Goal: Book appointment/travel/reservation

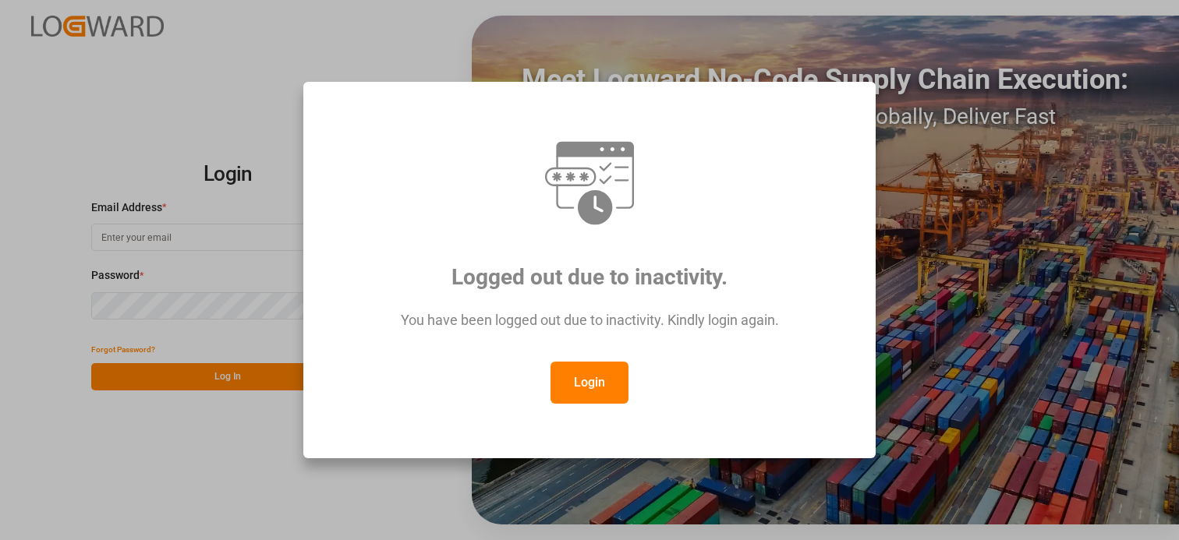
click at [603, 392] on button "Login" at bounding box center [589, 383] width 78 height 42
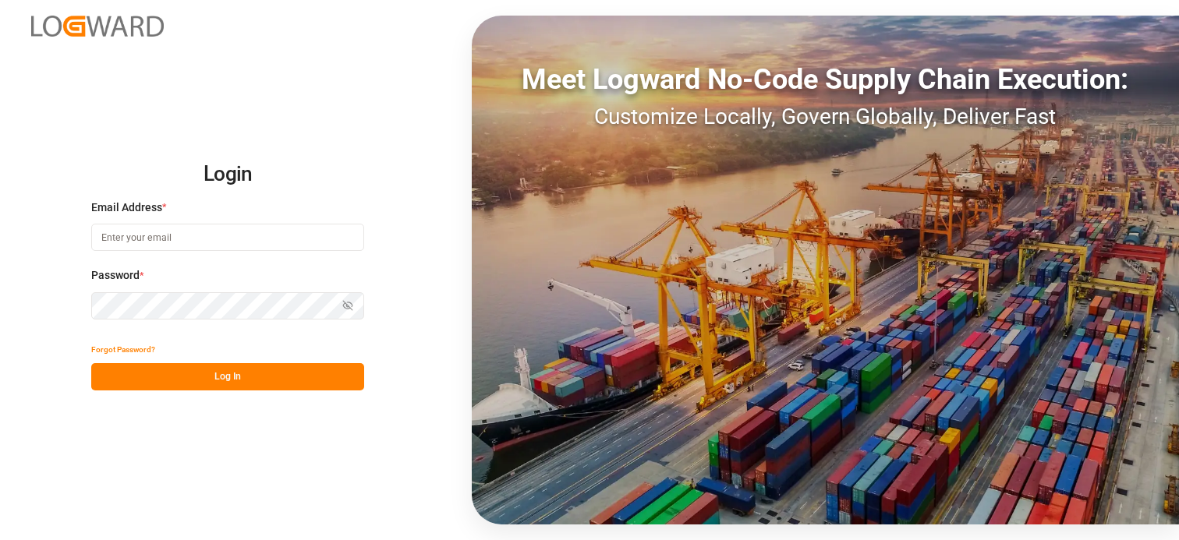
click at [157, 235] on input at bounding box center [227, 237] width 273 height 27
type input "[PERSON_NAME][EMAIL_ADDRESS][PERSON_NAME][DOMAIN_NAME]"
click at [205, 384] on button "Log In" at bounding box center [227, 376] width 273 height 27
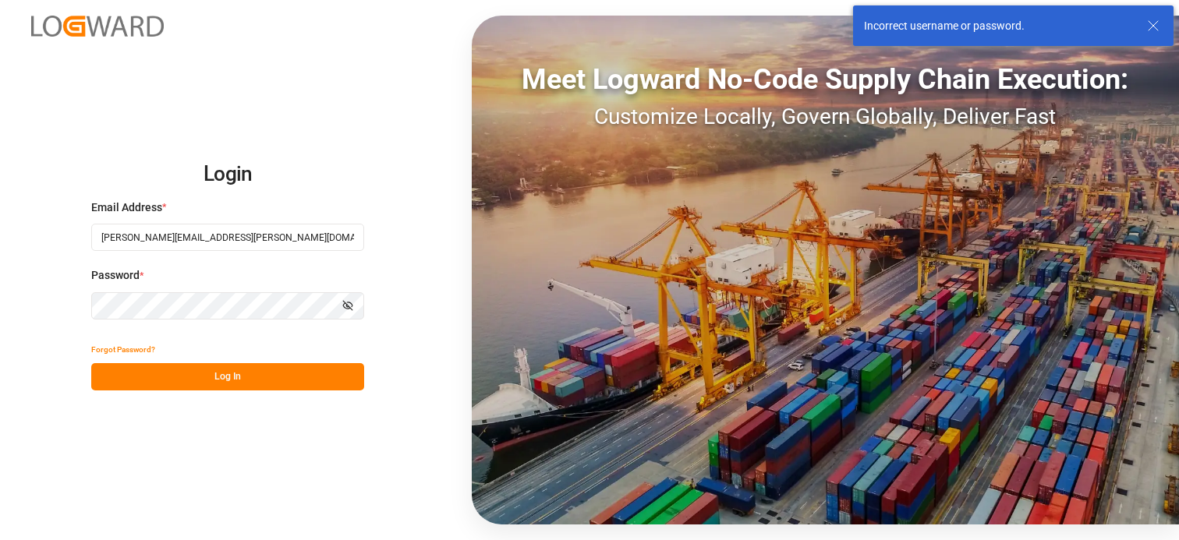
click at [353, 308] on icon "button" at bounding box center [347, 305] width 11 height 11
click at [0, 272] on html "Login Email Address * [PERSON_NAME][EMAIL_ADDRESS][PERSON_NAME][DOMAIN_NAME] Pa…" at bounding box center [589, 270] width 1179 height 540
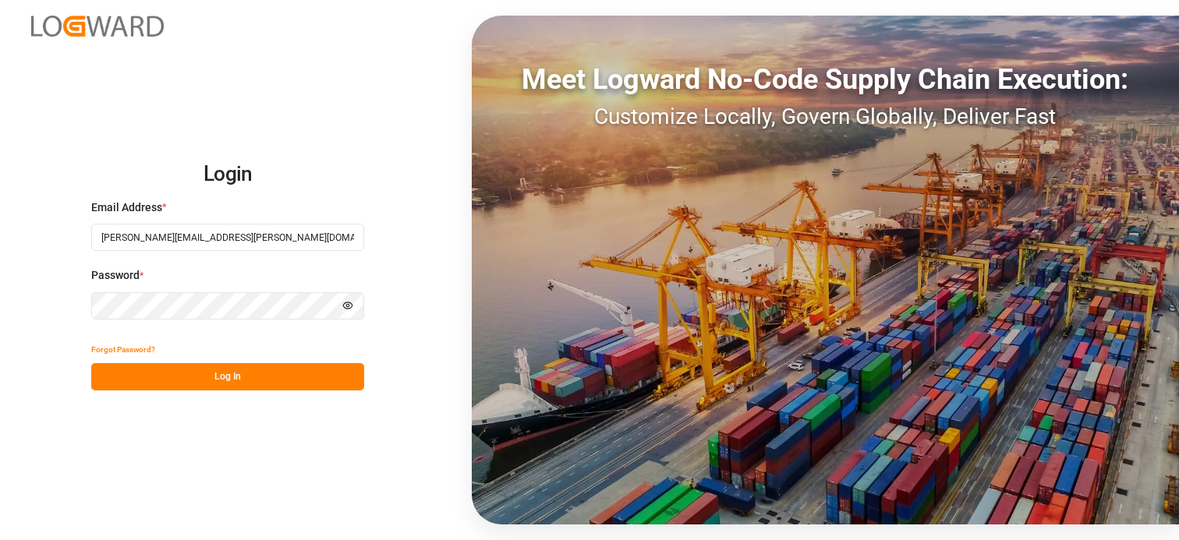
click at [203, 373] on button "Log In" at bounding box center [227, 376] width 273 height 27
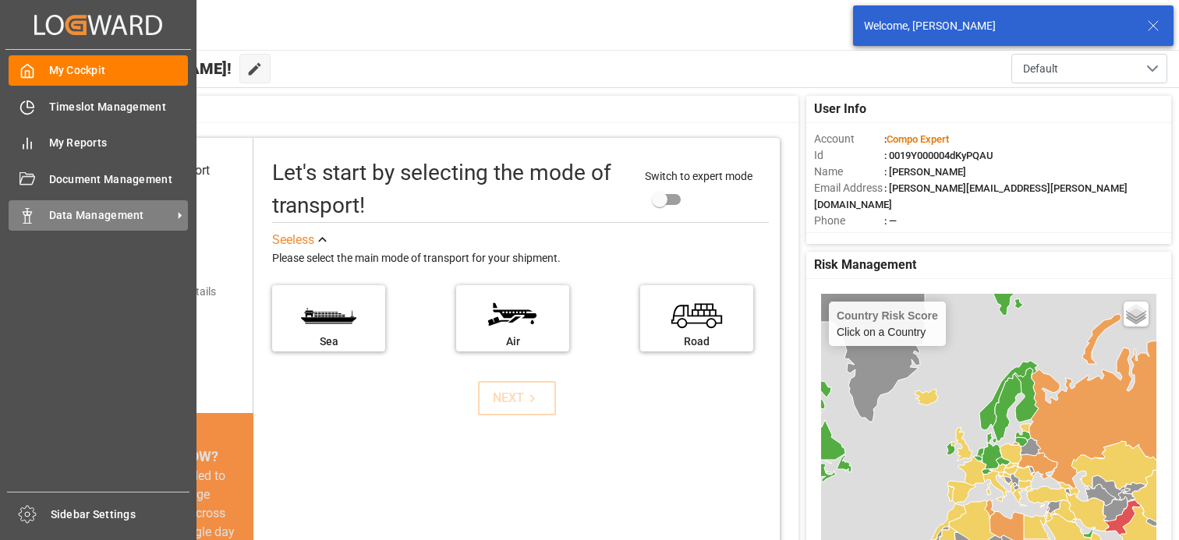
click at [54, 222] on span "Data Management" at bounding box center [110, 215] width 123 height 16
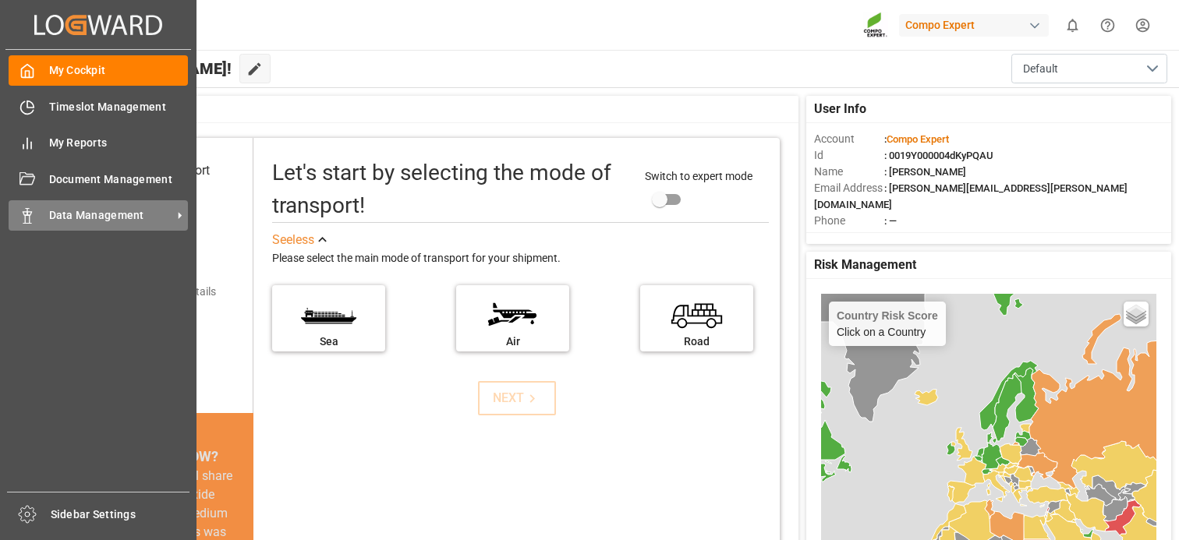
click at [36, 220] on div "Data Management Data Management" at bounding box center [98, 215] width 179 height 30
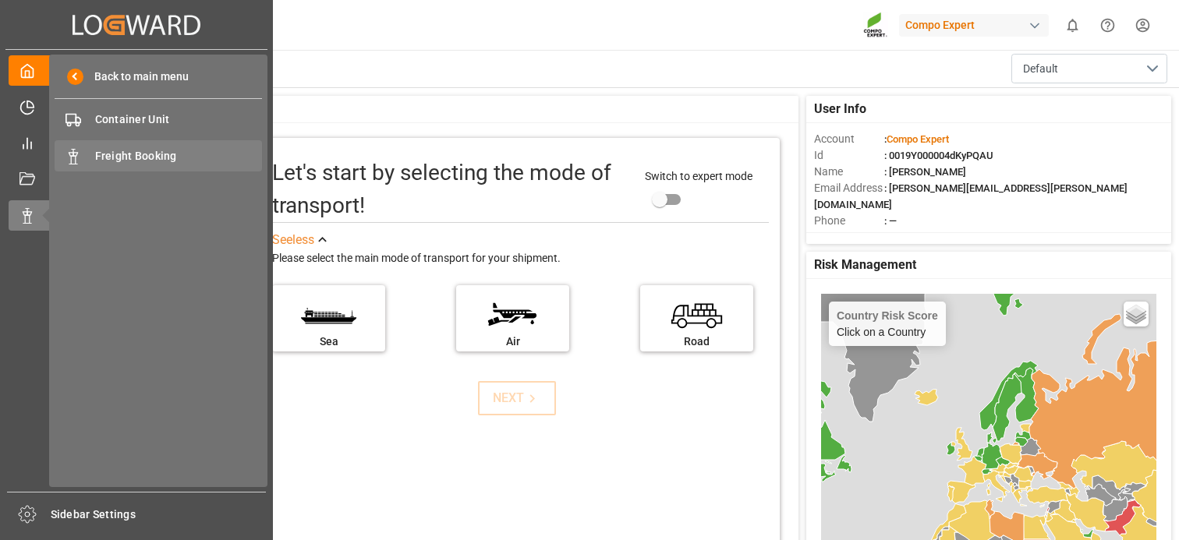
click at [130, 151] on span "Freight Booking" at bounding box center [179, 156] width 168 height 16
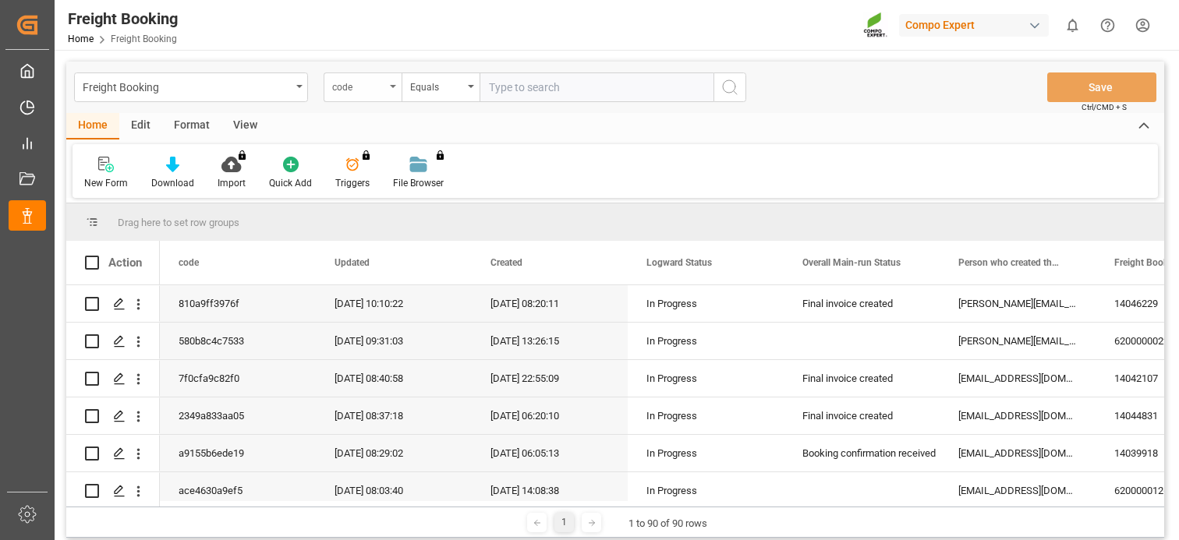
click at [389, 86] on div "code" at bounding box center [362, 87] width 78 height 30
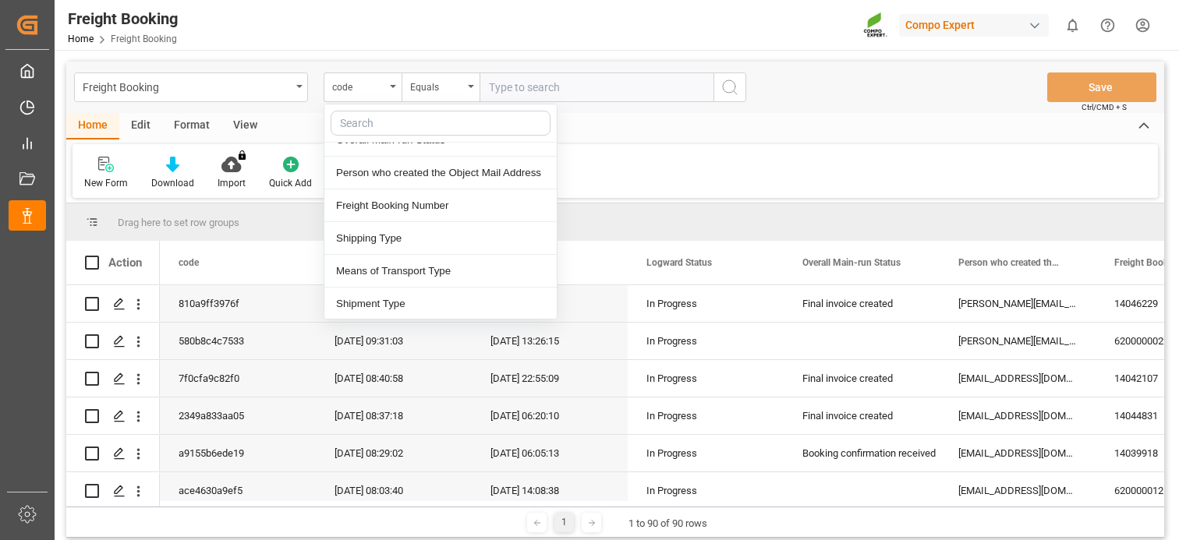
scroll to position [156, 0]
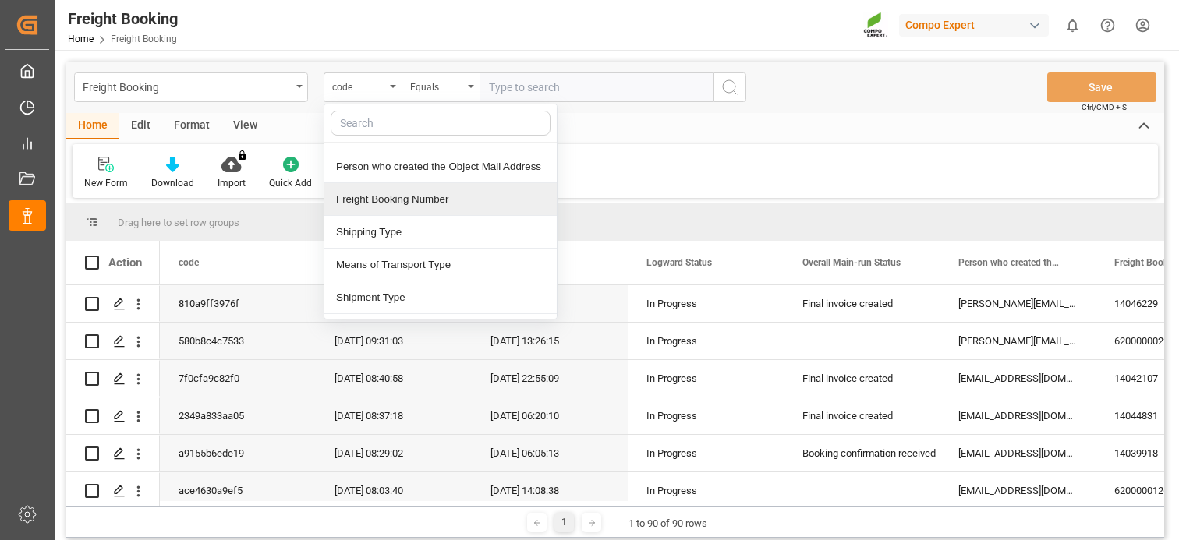
click at [394, 194] on div "Freight Booking Number" at bounding box center [440, 199] width 232 height 33
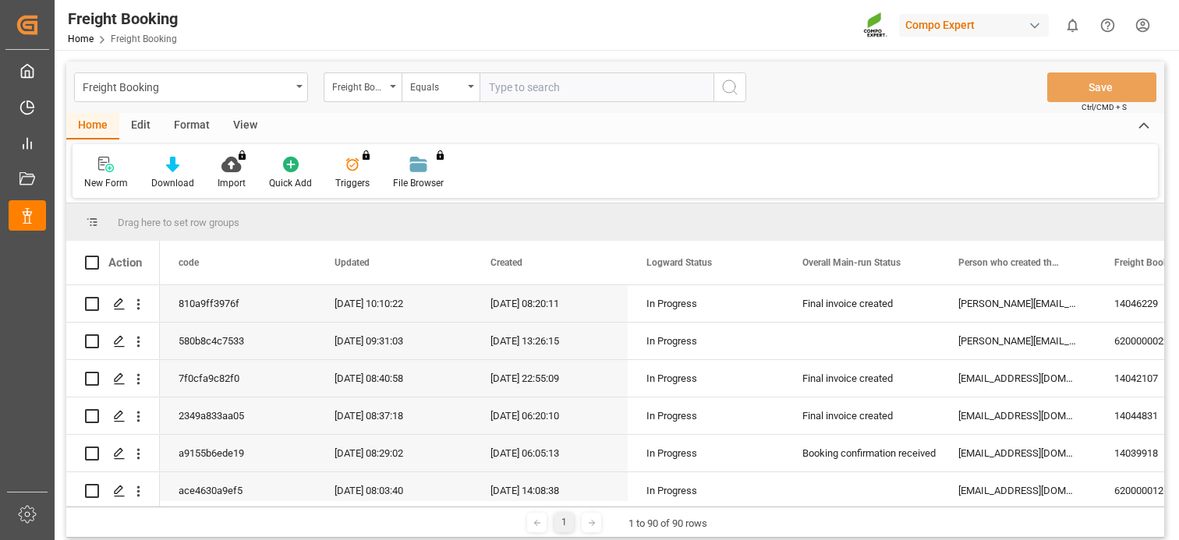
click at [508, 90] on input "text" at bounding box center [596, 87] width 234 height 30
paste input "6200000108"
type input "6200000108"
click at [728, 83] on icon "search button" at bounding box center [729, 87] width 19 height 19
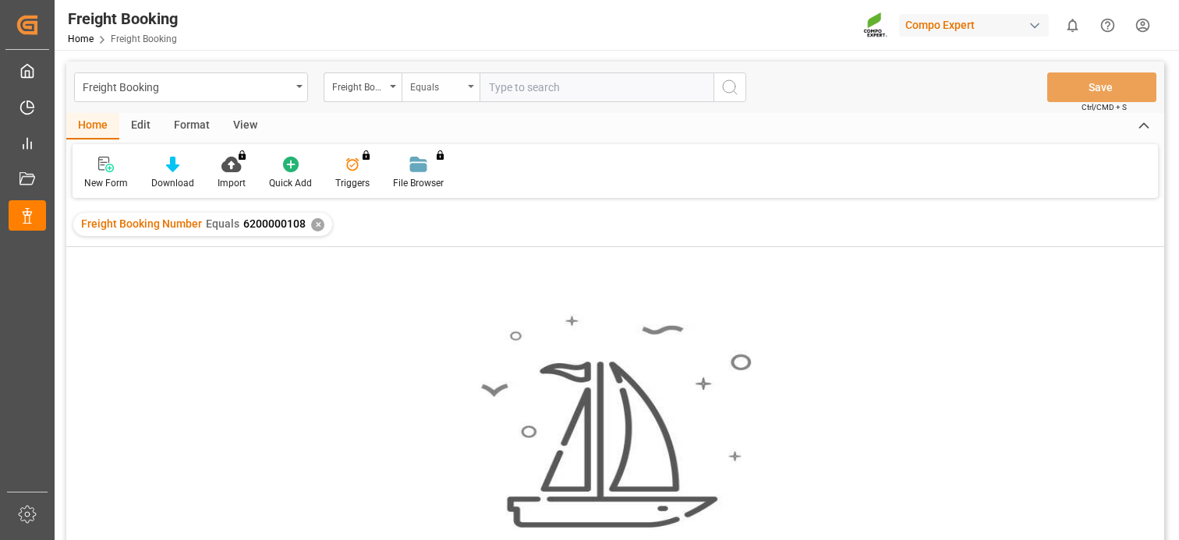
click at [468, 91] on div "Equals" at bounding box center [440, 87] width 78 height 30
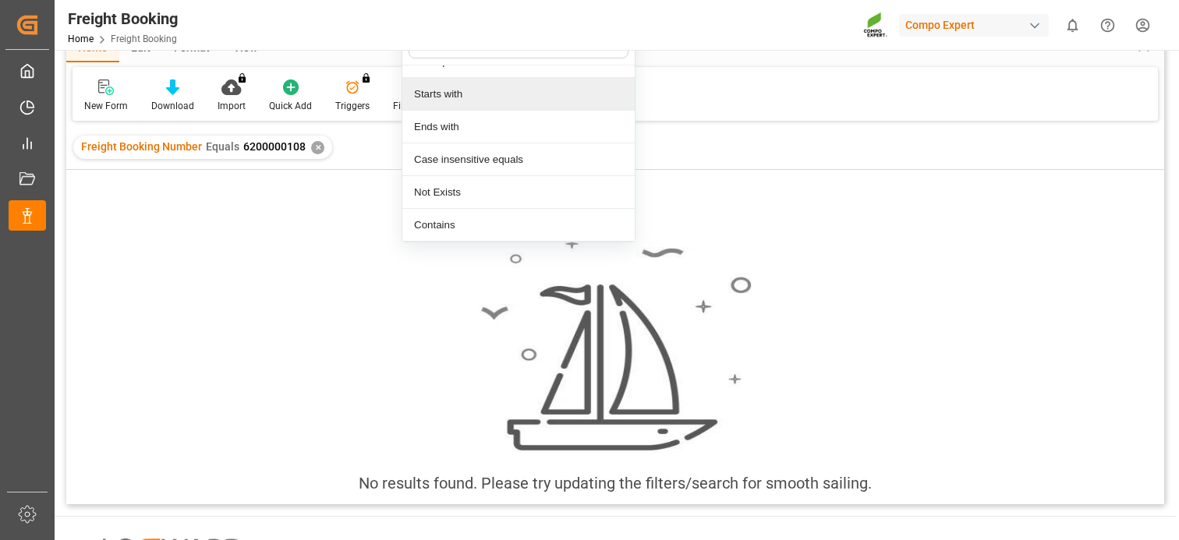
scroll to position [78, 0]
click at [356, 285] on div "No results found. Please try updating the filters/search for smooth sailing." at bounding box center [614, 373] width 1097 height 299
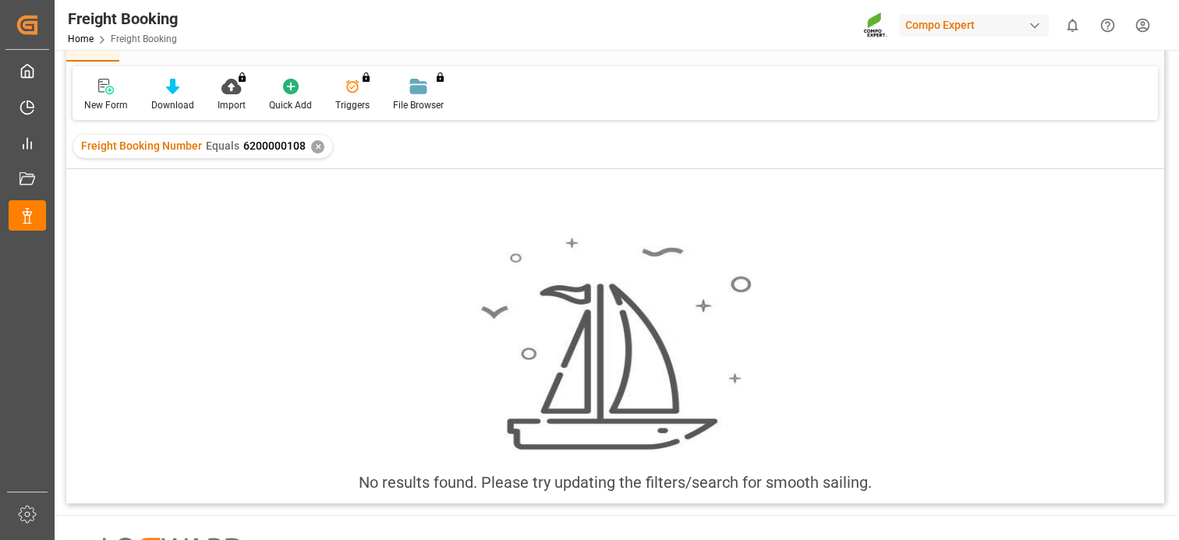
scroll to position [0, 0]
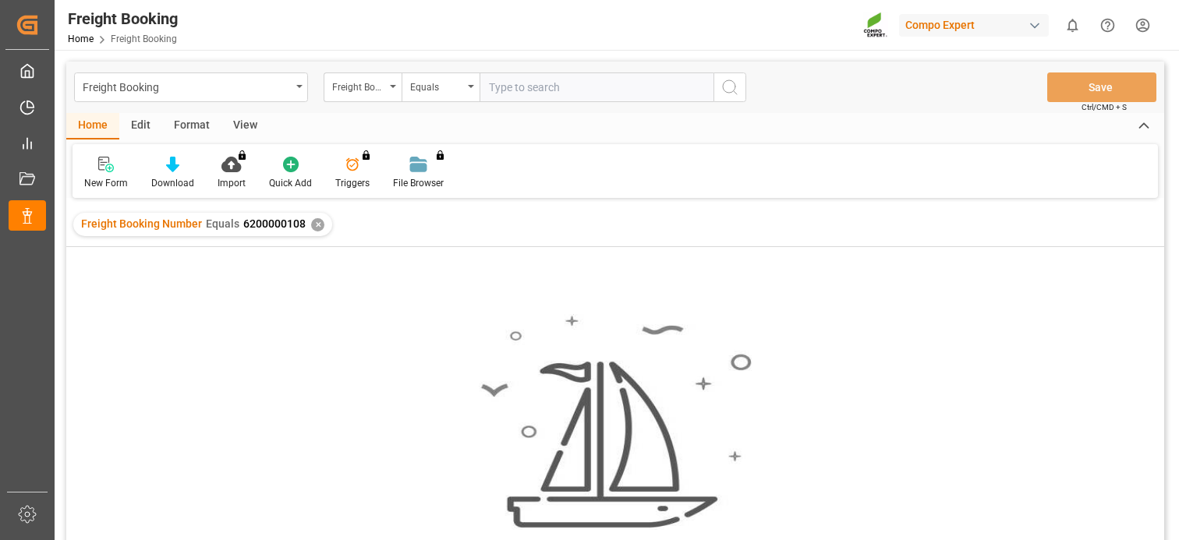
click at [545, 88] on input "text" at bounding box center [596, 87] width 234 height 30
type input "6200000108"
click at [730, 84] on icon "search button" at bounding box center [729, 87] width 19 height 19
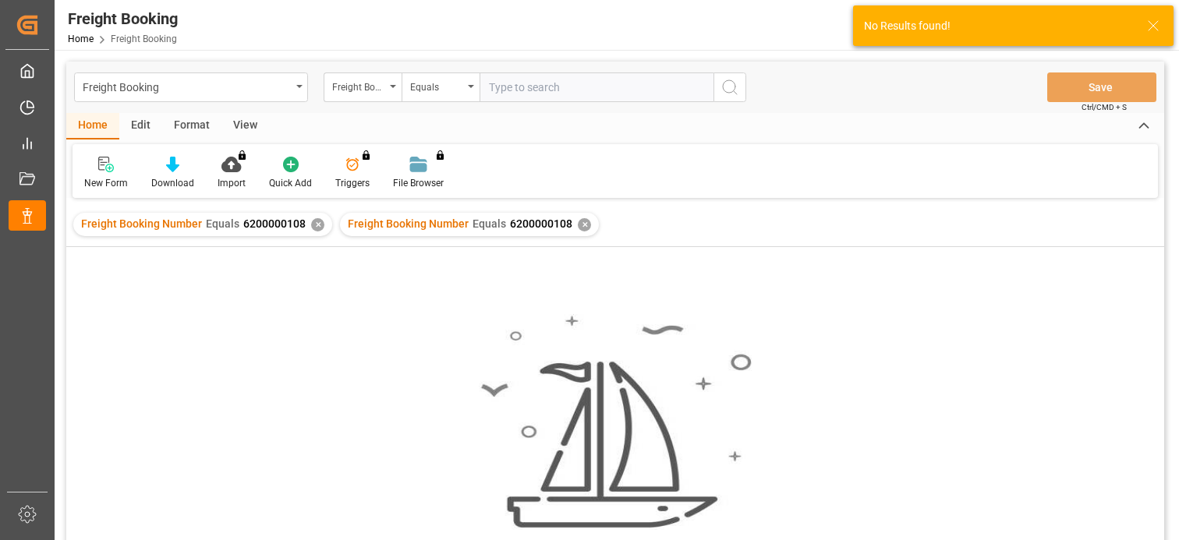
click at [316, 224] on div "✕" at bounding box center [317, 224] width 13 height 13
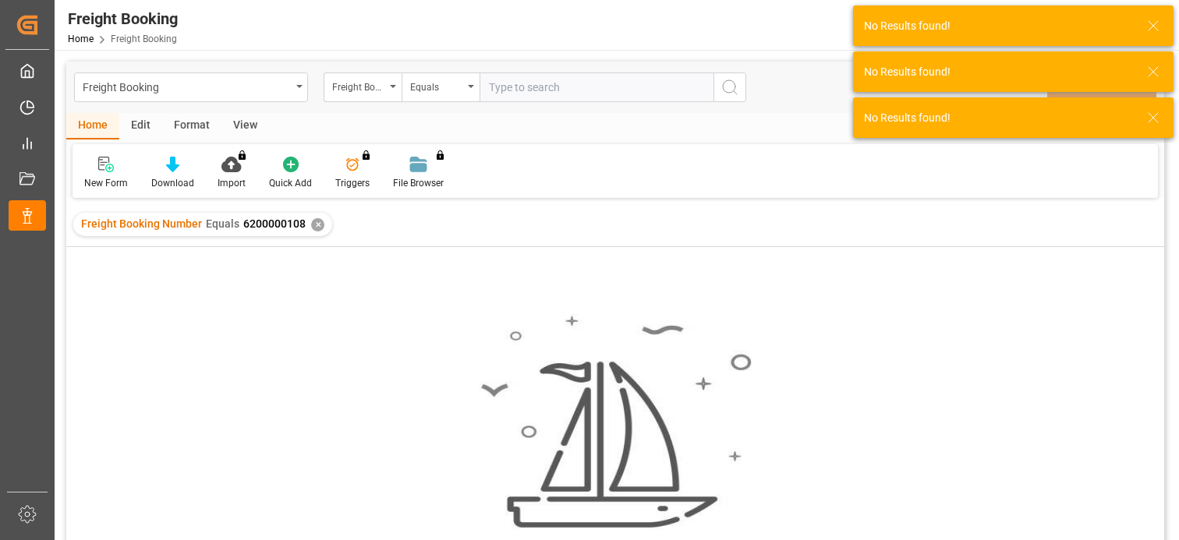
click at [320, 223] on div "✕" at bounding box center [317, 224] width 13 height 13
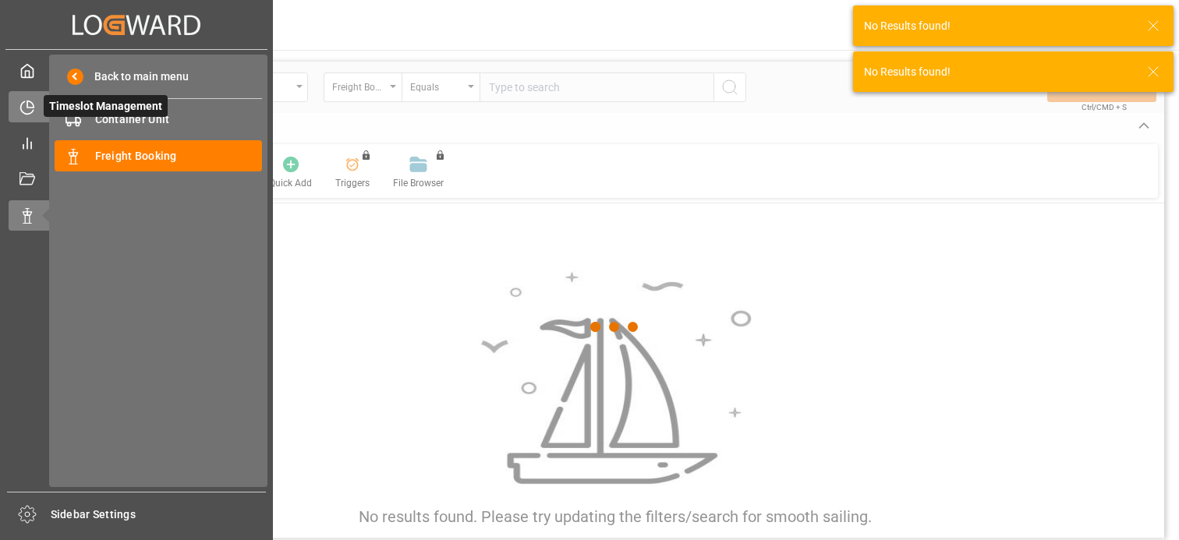
click at [10, 103] on div at bounding box center [22, 107] width 27 height 16
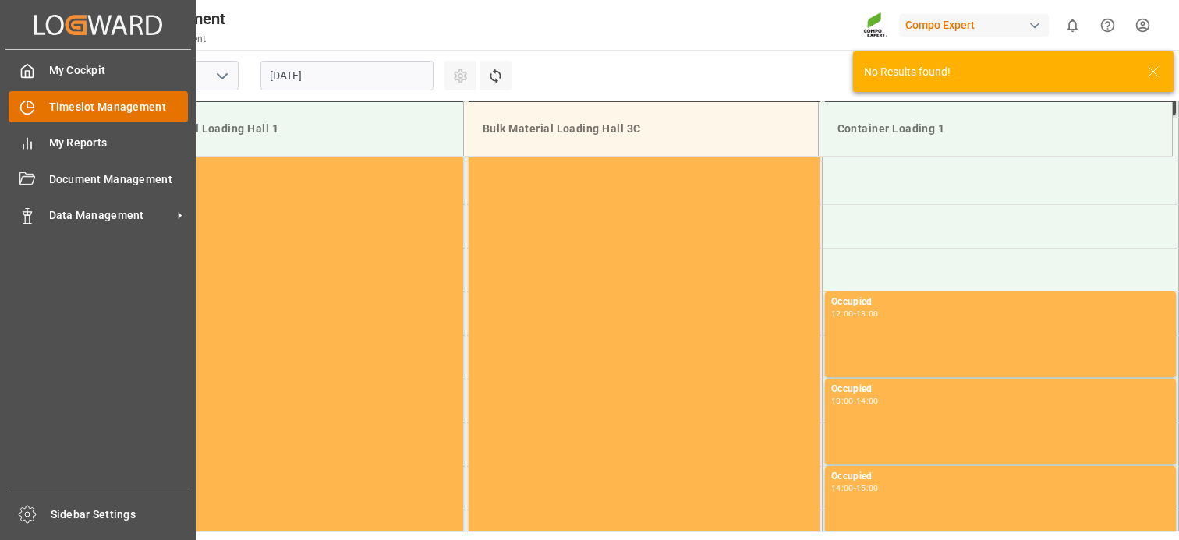
scroll to position [950, 0]
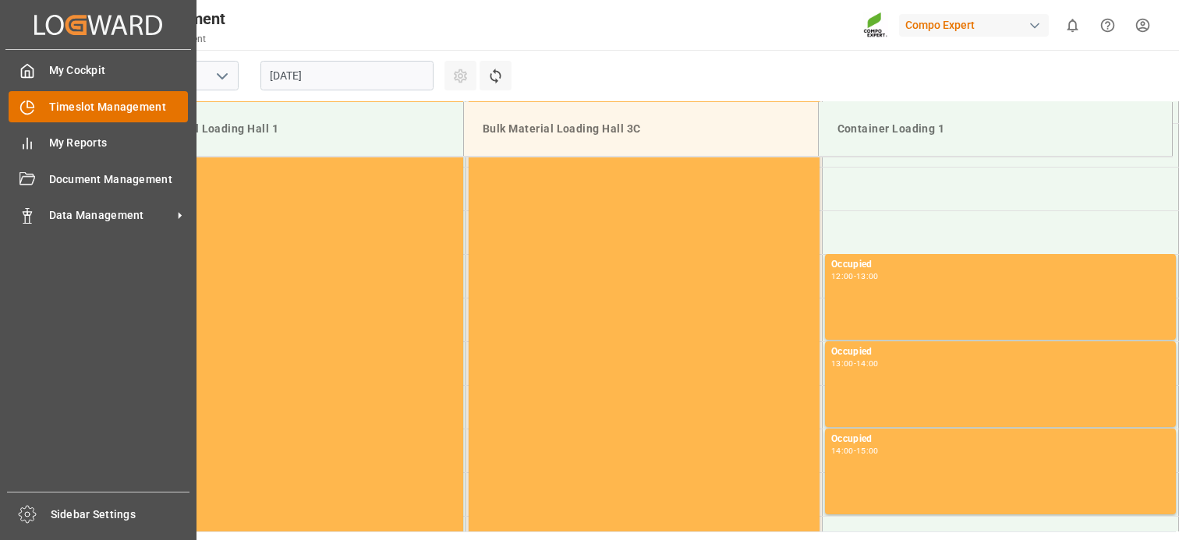
click at [65, 106] on span "Timeslot Management" at bounding box center [119, 107] width 140 height 16
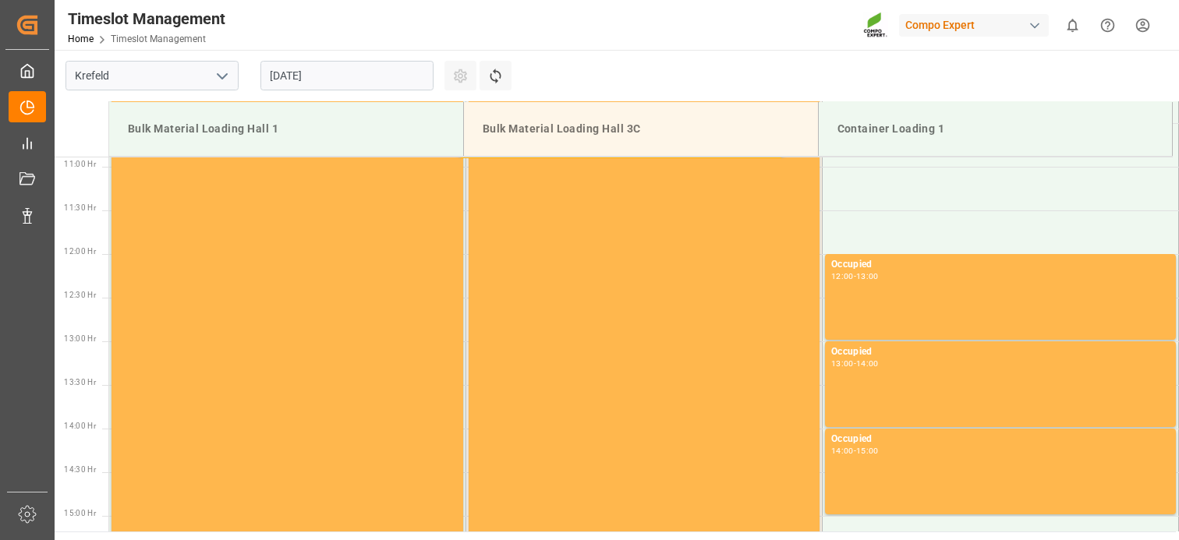
click at [309, 82] on input "[DATE]" at bounding box center [346, 76] width 173 height 30
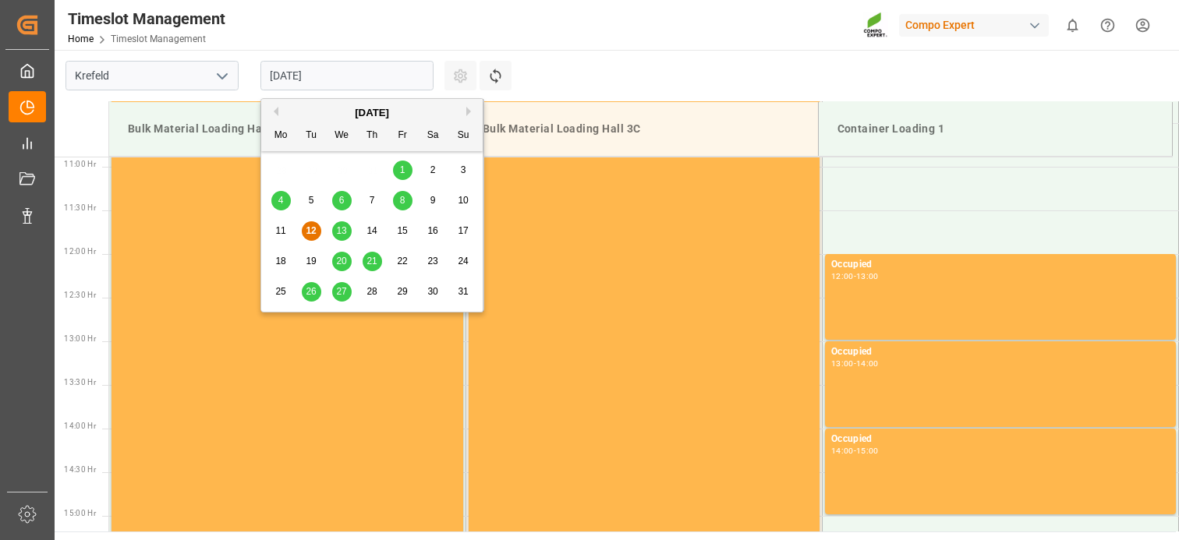
click at [341, 261] on span "20" at bounding box center [341, 261] width 10 height 11
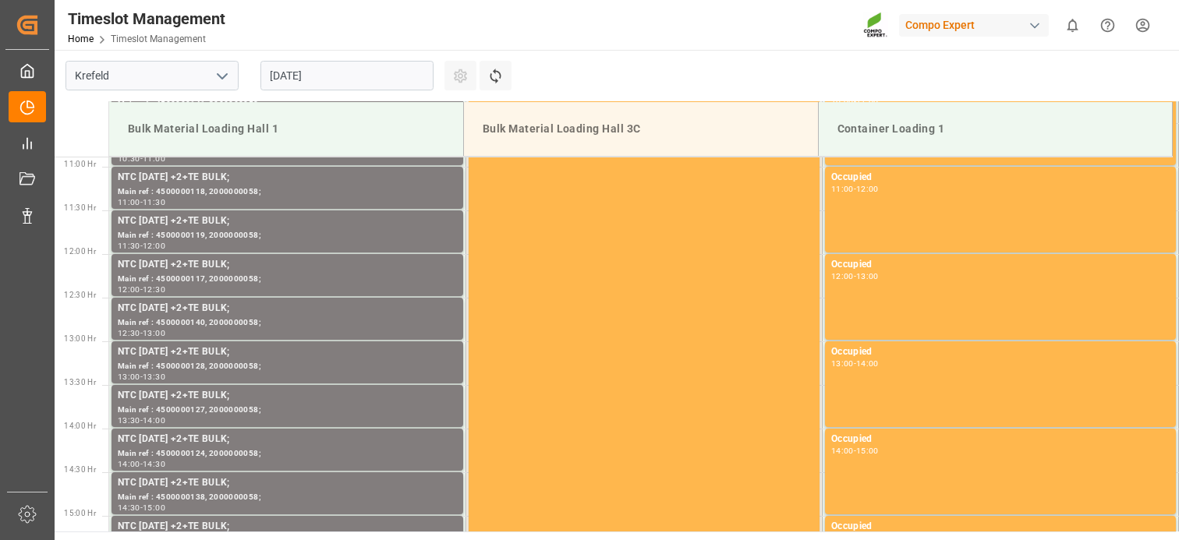
click at [383, 76] on input "[DATE]" at bounding box center [346, 76] width 173 height 30
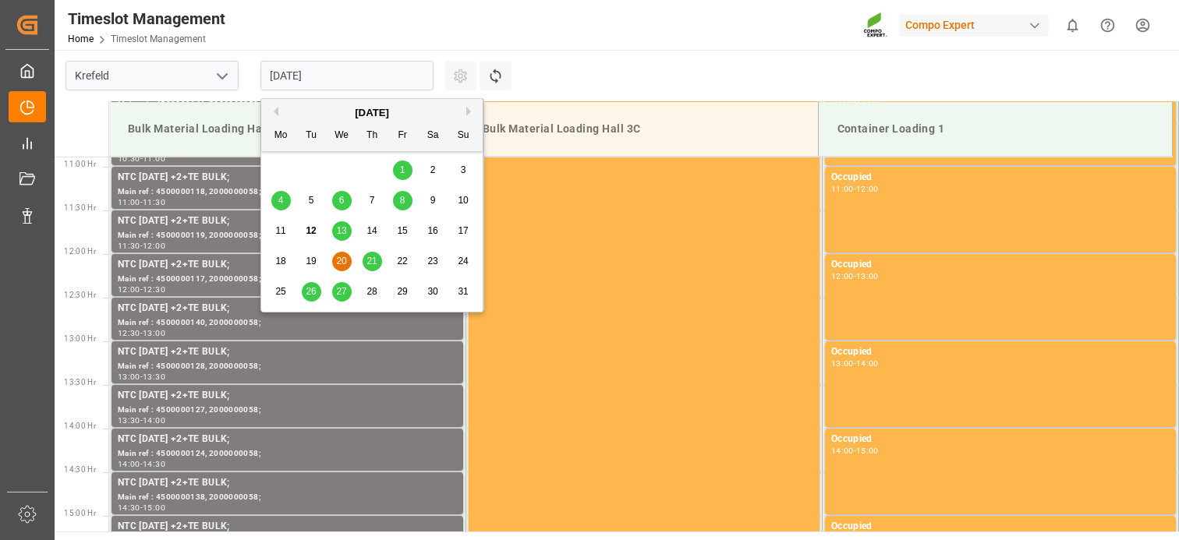
click at [286, 256] on div "18" at bounding box center [280, 262] width 19 height 19
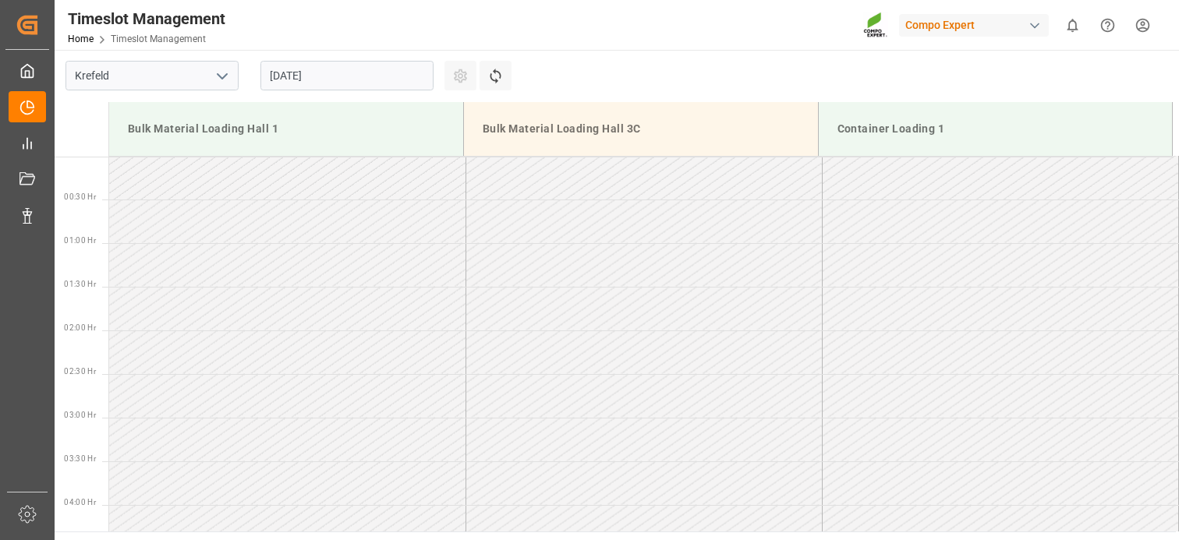
scroll to position [0, 0]
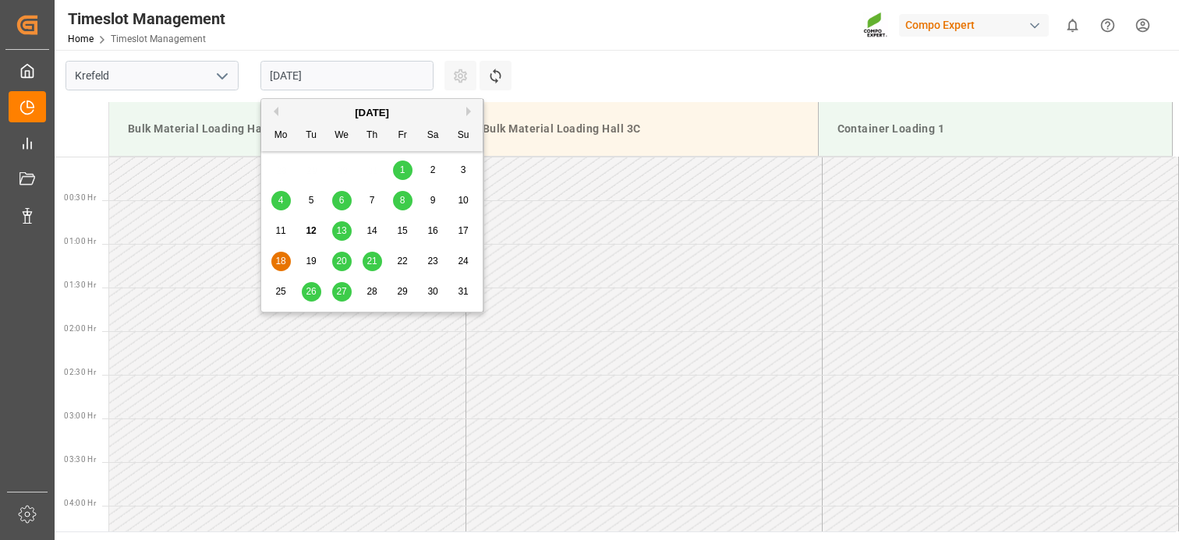
click at [406, 72] on input "[DATE]" at bounding box center [346, 76] width 173 height 30
click at [317, 260] on div "19" at bounding box center [311, 262] width 19 height 19
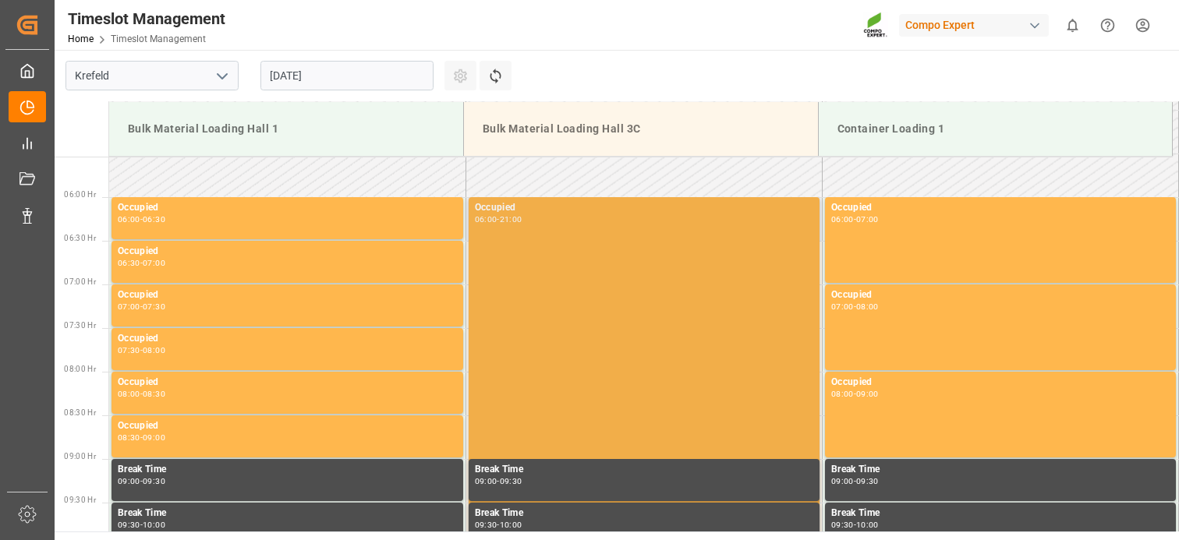
scroll to position [474, 0]
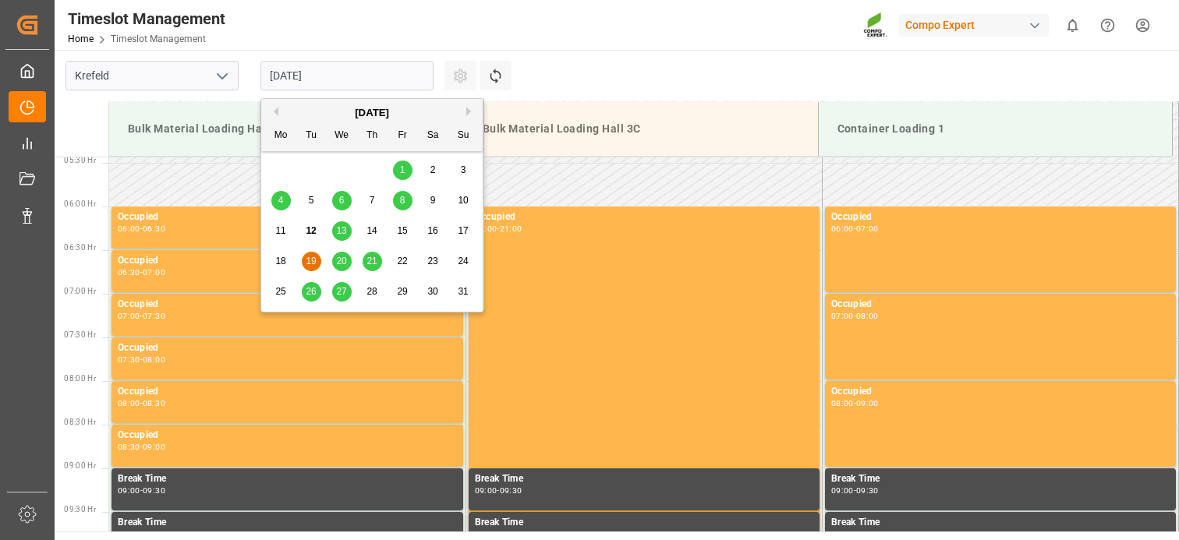
click at [359, 82] on input "[DATE]" at bounding box center [346, 76] width 173 height 30
click at [341, 262] on span "20" at bounding box center [341, 261] width 10 height 11
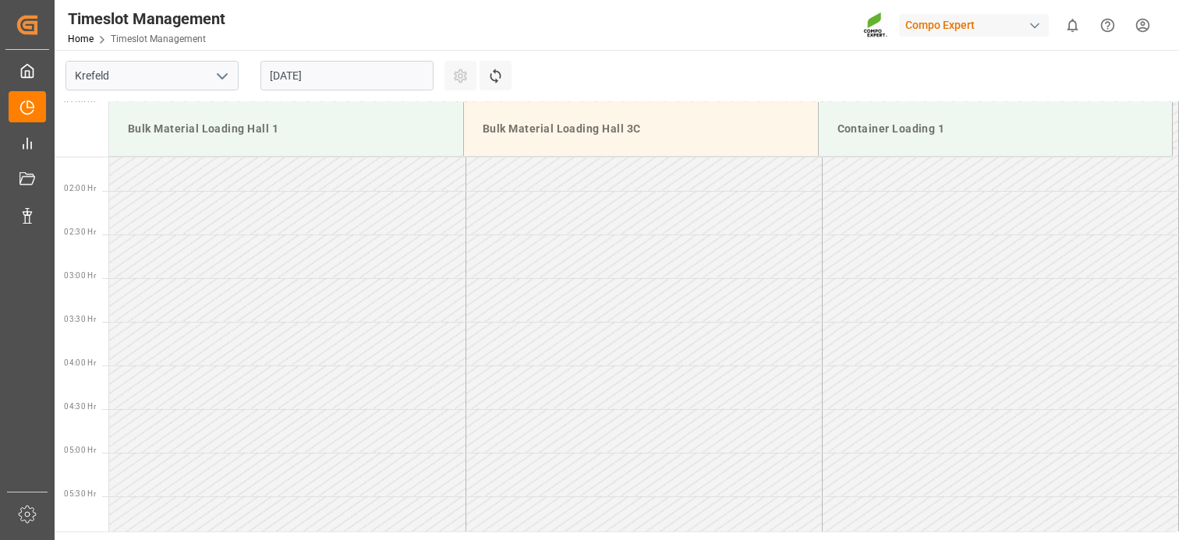
scroll to position [0, 0]
click at [345, 72] on input "[DATE]" at bounding box center [346, 76] width 173 height 30
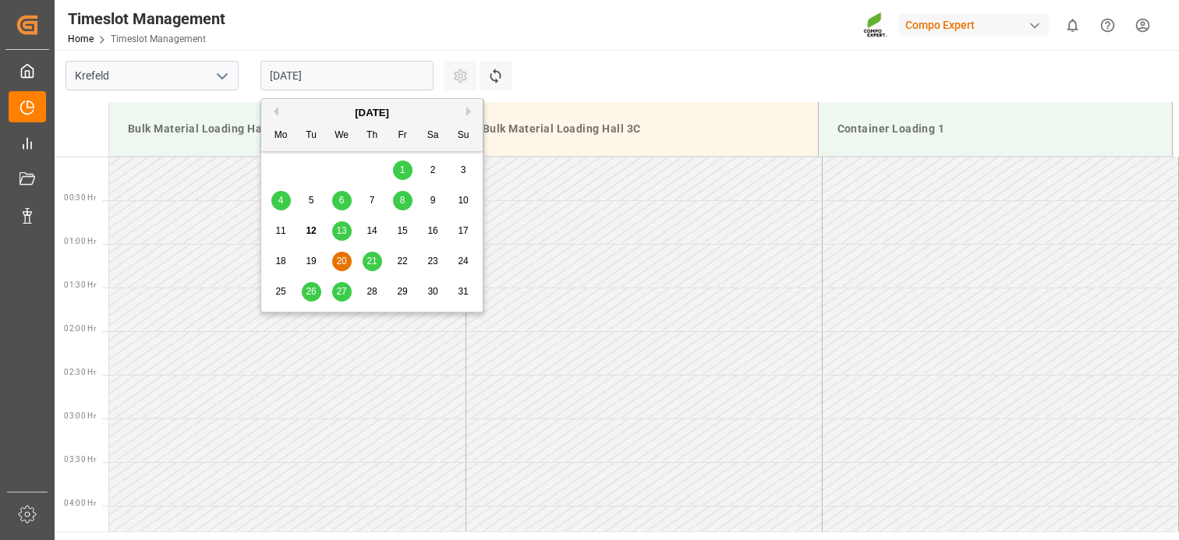
click at [377, 262] on div "21" at bounding box center [371, 262] width 19 height 19
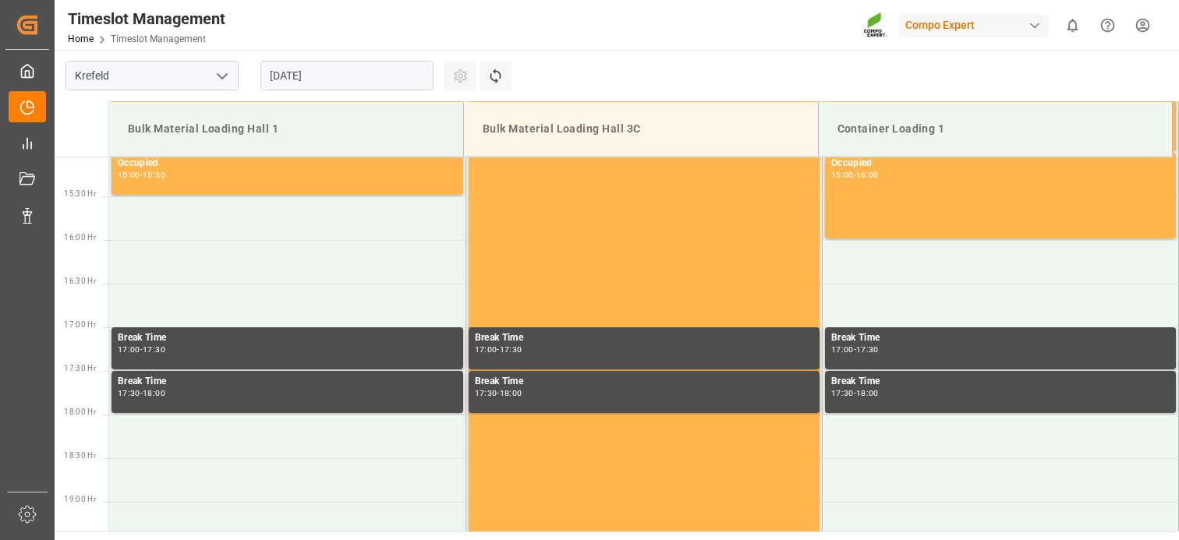
scroll to position [872, 0]
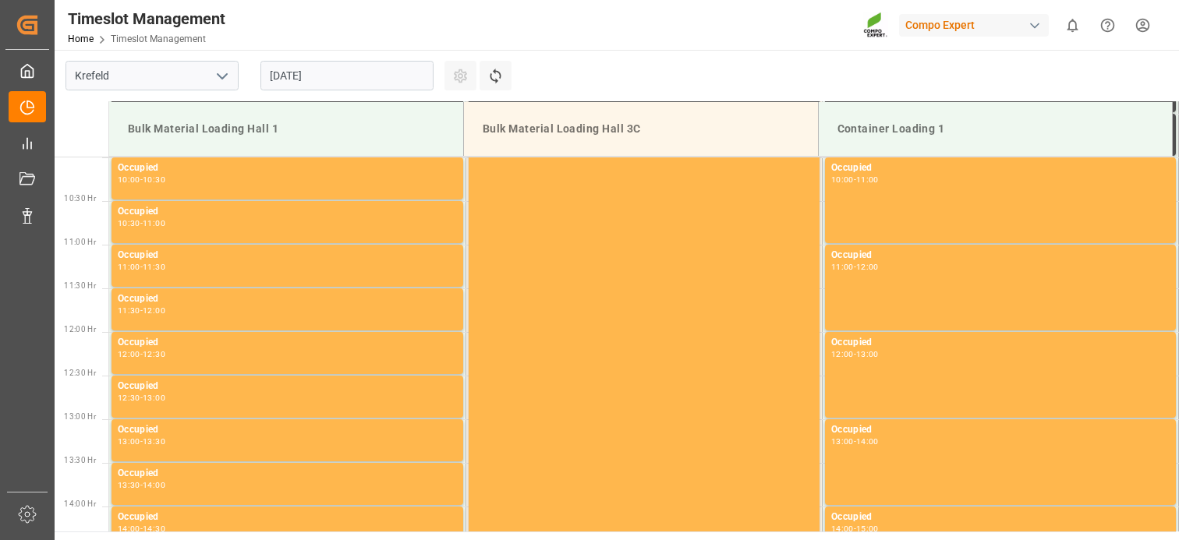
click at [393, 80] on input "[DATE]" at bounding box center [346, 76] width 173 height 30
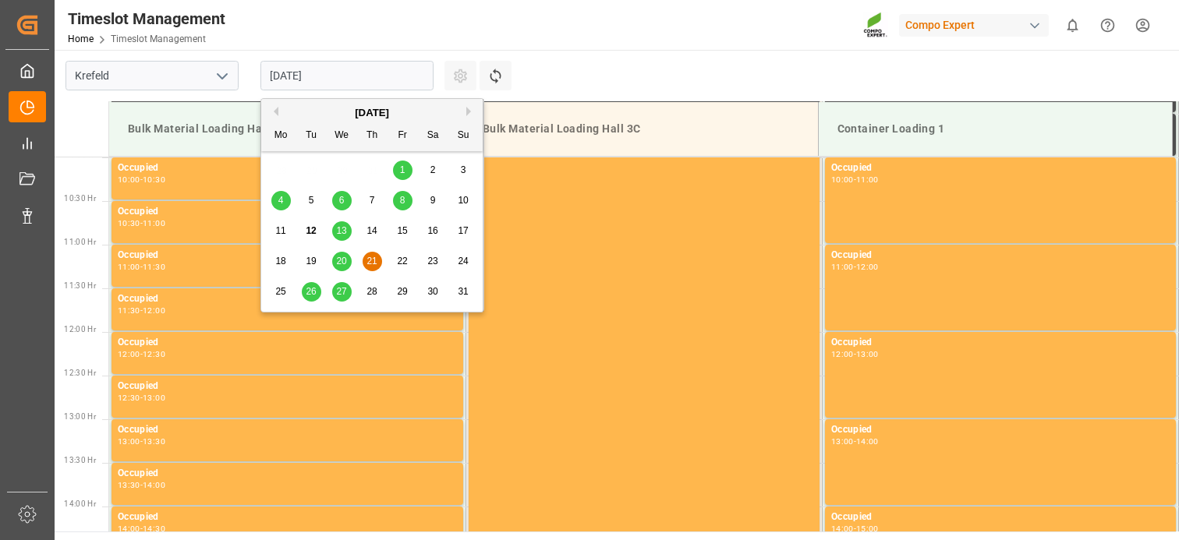
click at [405, 260] on span "22" at bounding box center [402, 261] width 10 height 11
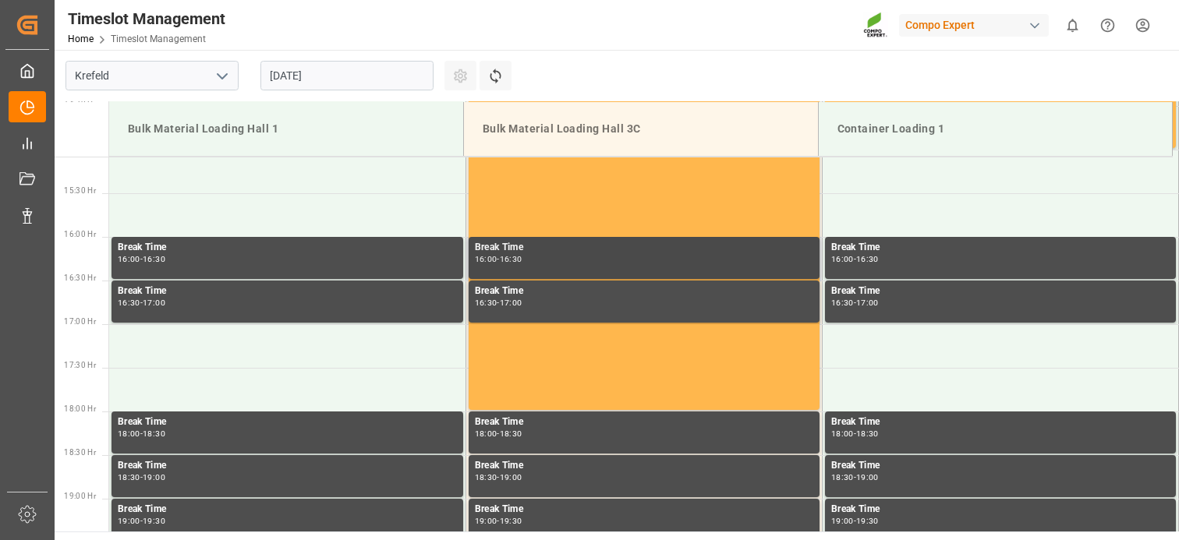
scroll to position [1340, 0]
